Goal: Information Seeking & Learning: Learn about a topic

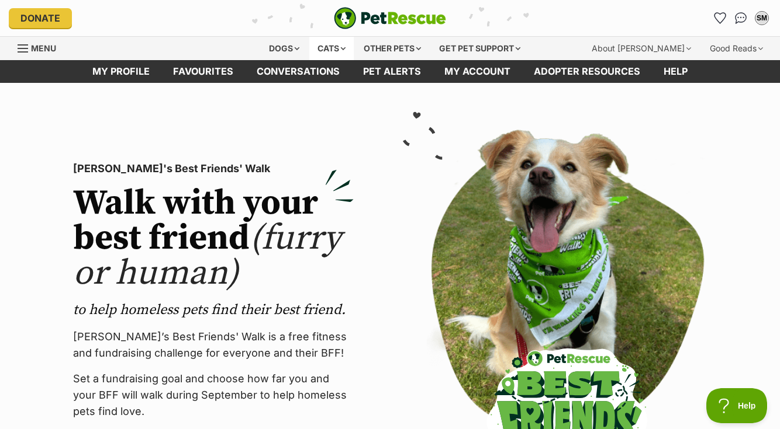
click at [325, 44] on div "Cats" at bounding box center [331, 48] width 44 height 23
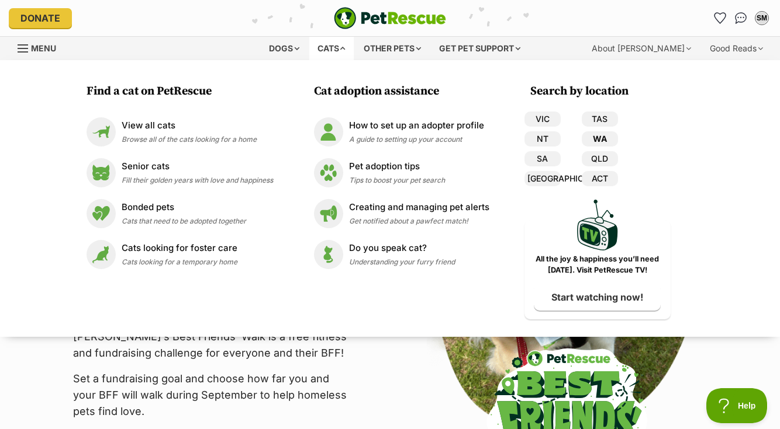
click at [612, 142] on link "WA" at bounding box center [599, 138] width 36 height 15
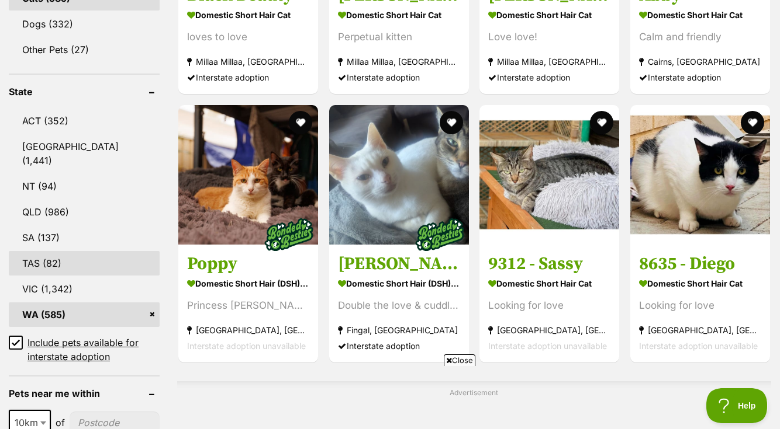
scroll to position [553, 0]
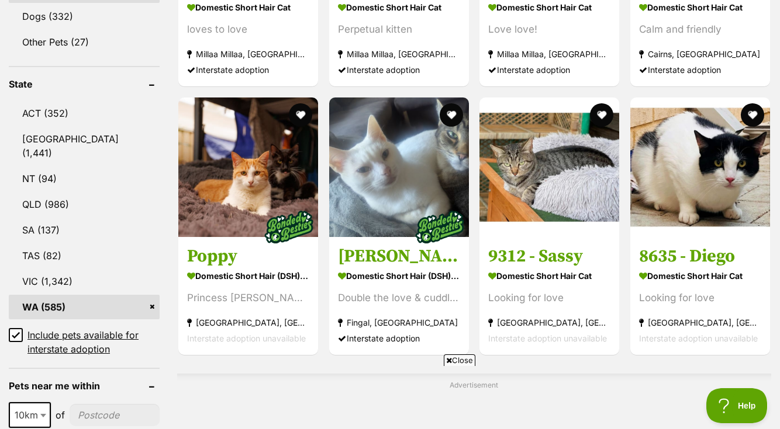
click at [18, 338] on icon at bounding box center [16, 335] width 8 height 8
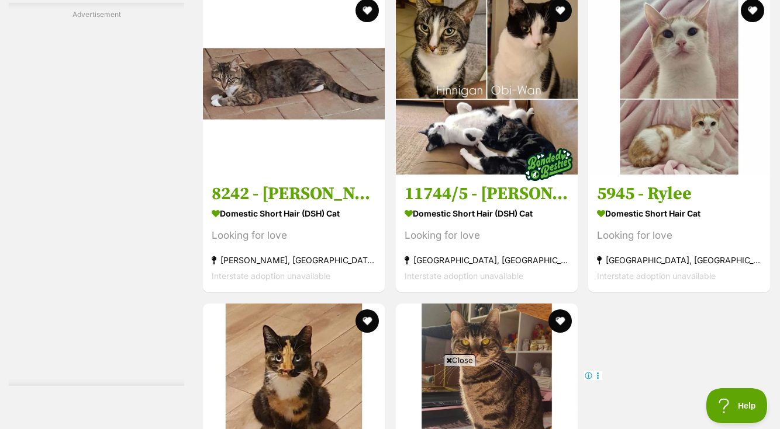
scroll to position [2282, 0]
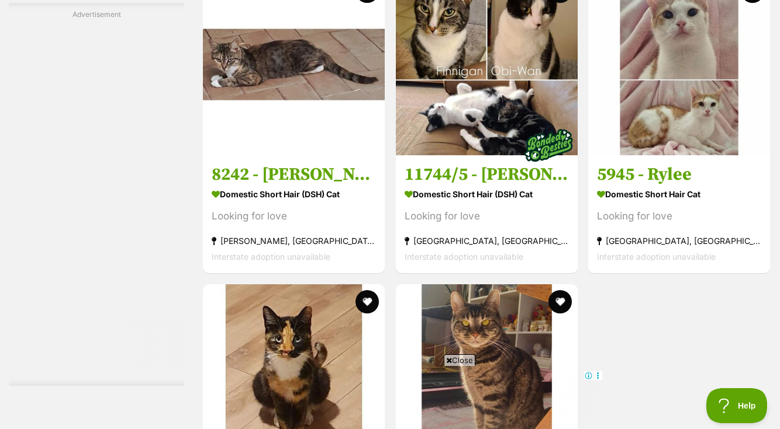
click at [455, 358] on span "Close" at bounding box center [460, 361] width 32 height 12
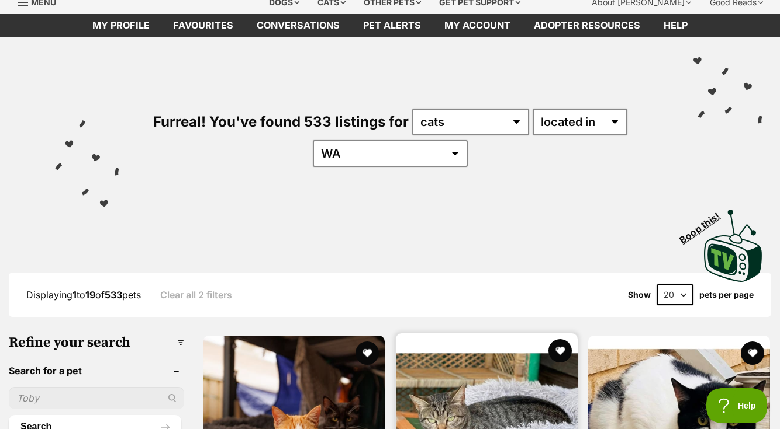
scroll to position [51, 0]
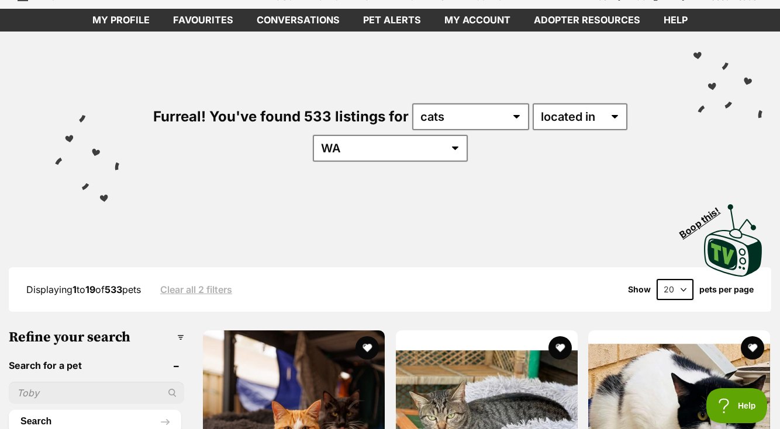
select select "60"
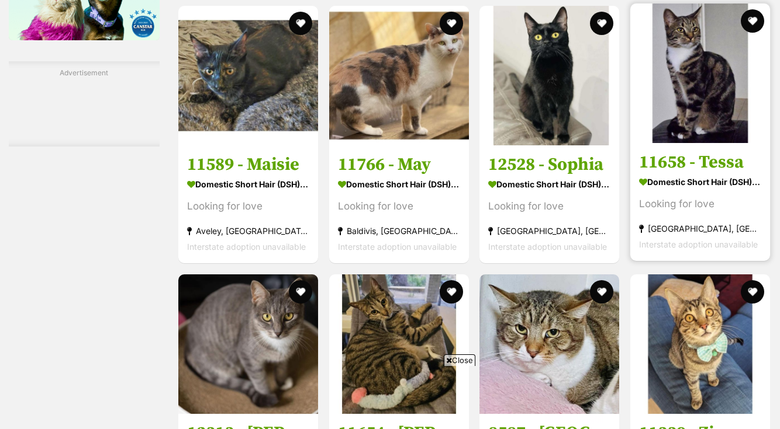
scroll to position [2067, 0]
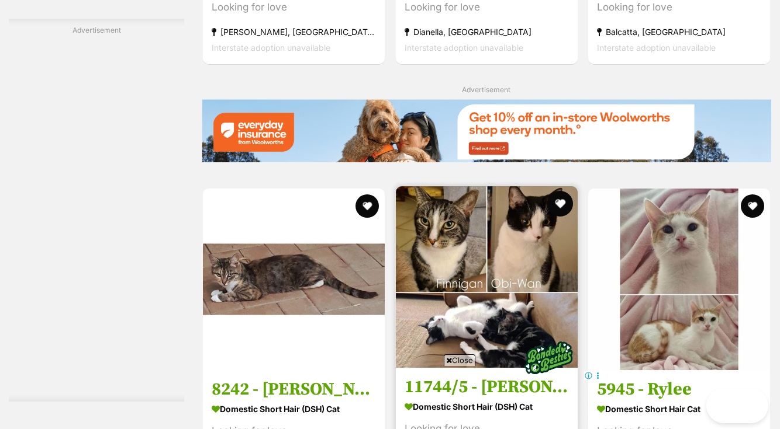
click at [550, 207] on button "favourite" at bounding box center [559, 204] width 26 height 26
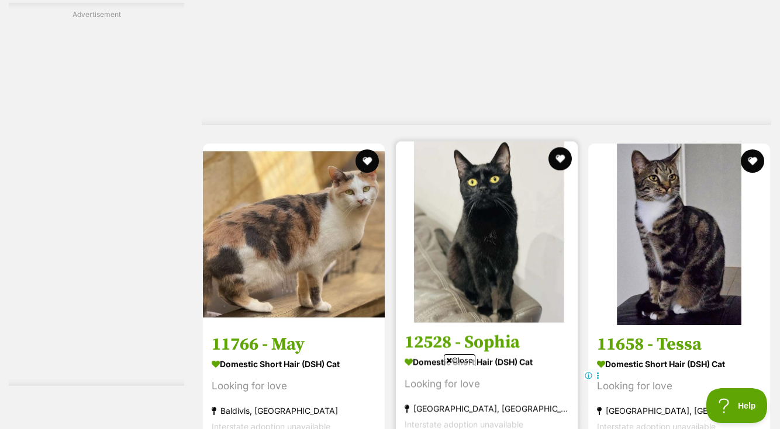
scroll to position [2972, 0]
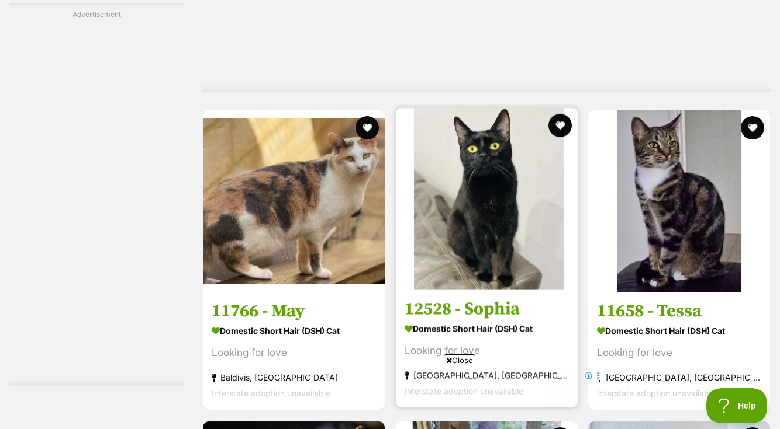
click at [524, 251] on img at bounding box center [487, 199] width 182 height 182
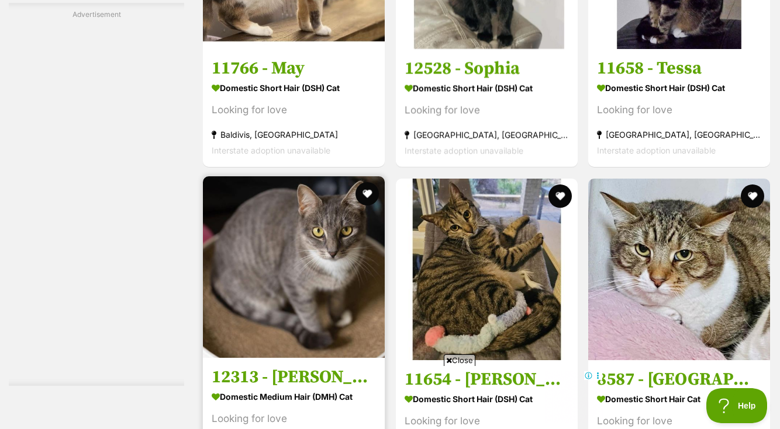
scroll to position [3234, 0]
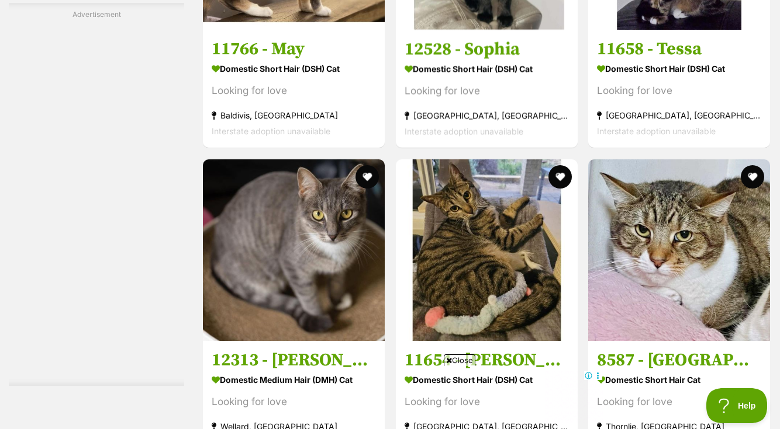
click at [454, 356] on span "Close" at bounding box center [460, 361] width 32 height 12
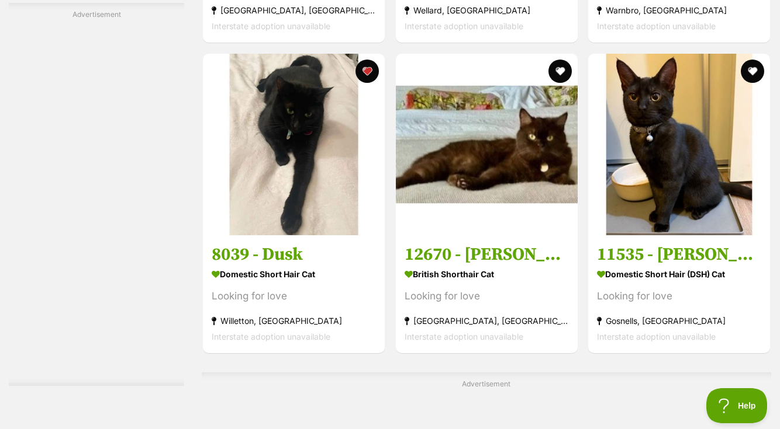
scroll to position [4163, 0]
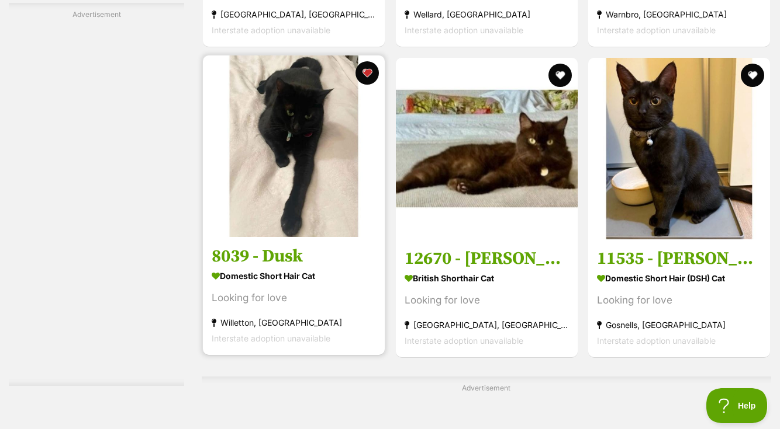
click at [318, 307] on section "Domestic Short Hair Cat Looking for love Willetton, WA Interstate adoption unav…" at bounding box center [294, 307] width 164 height 79
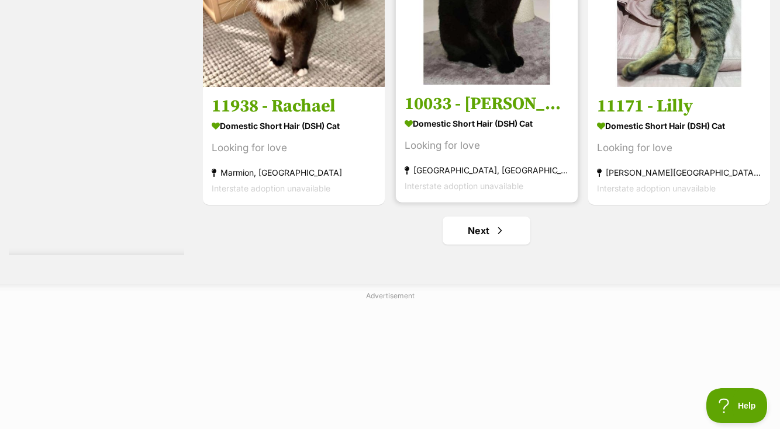
scroll to position [8145, 0]
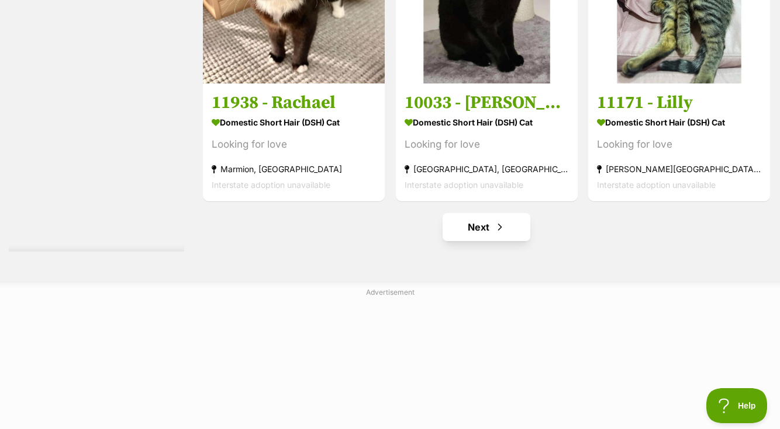
click at [479, 228] on link "Next" at bounding box center [486, 227] width 88 height 28
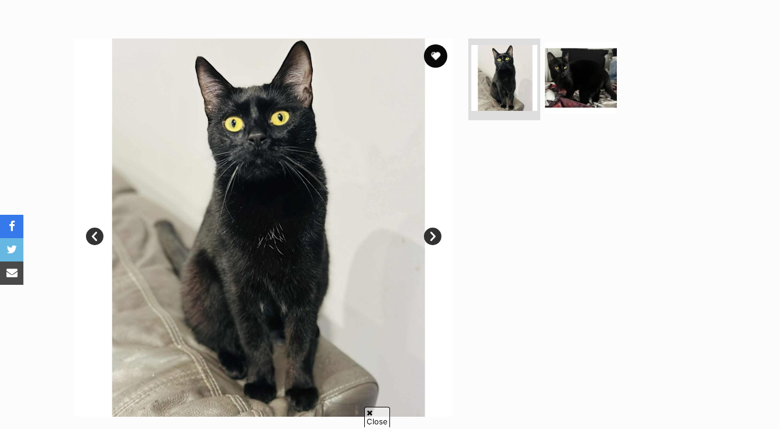
click at [570, 115] on ul at bounding box center [586, 82] width 240 height 86
click at [576, 108] on img at bounding box center [580, 77] width 75 height 75
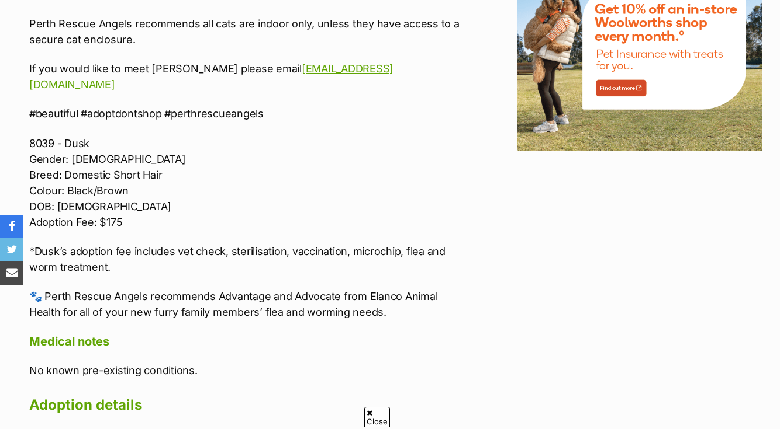
scroll to position [1358, 0]
